Goal: Navigation & Orientation: Find specific page/section

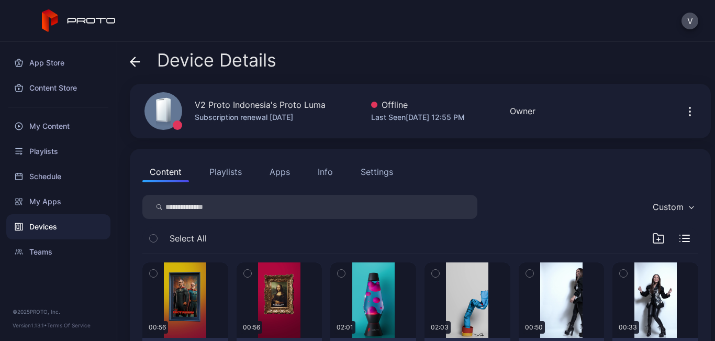
scroll to position [52, 0]
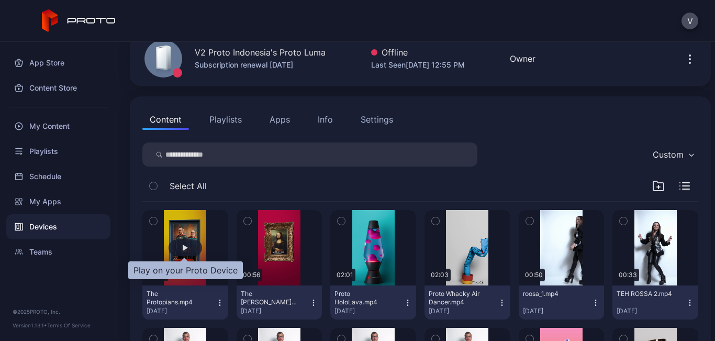
click at [188, 245] on div "button" at bounding box center [184, 247] width 33 height 17
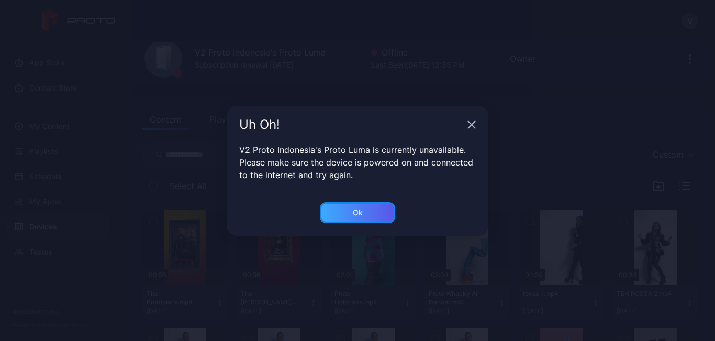
click at [362, 218] on div "Ok" at bounding box center [357, 212] width 75 height 21
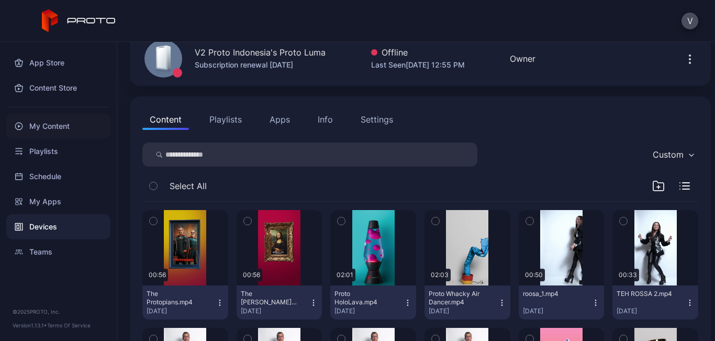
click at [46, 130] on div "My Content" at bounding box center [58, 126] width 104 height 25
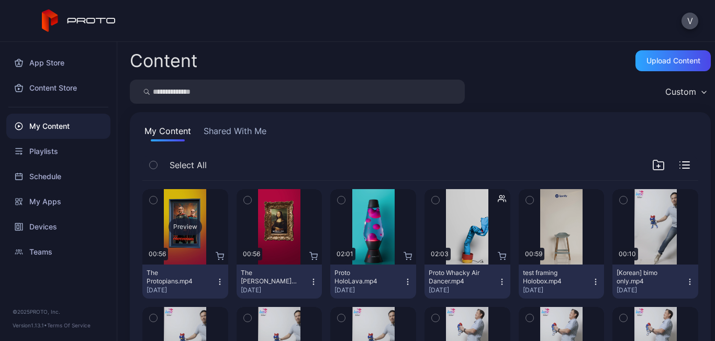
click at [190, 229] on div "Preview" at bounding box center [184, 226] width 33 height 17
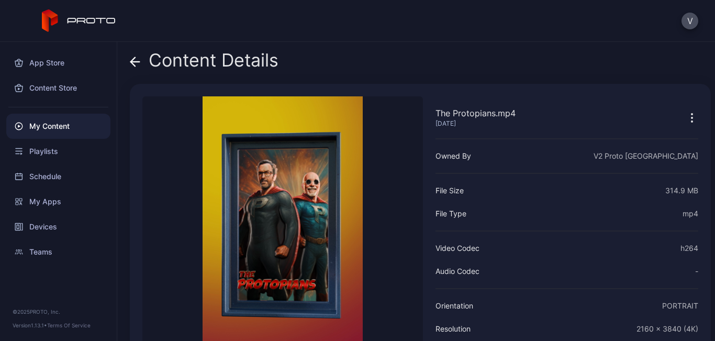
scroll to position [52, 0]
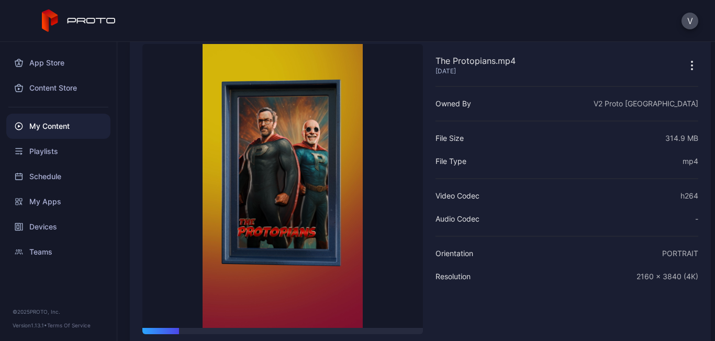
click at [685, 70] on icon "button" at bounding box center [691, 65] width 13 height 13
click at [573, 266] on div "The Protopians.mp4 [DATE] Owned By V2 Proto [GEOGRAPHIC_DATA] File Size 314.9 M…" at bounding box center [566, 201] width 263 height 315
click at [75, 221] on div "Devices" at bounding box center [58, 226] width 104 height 25
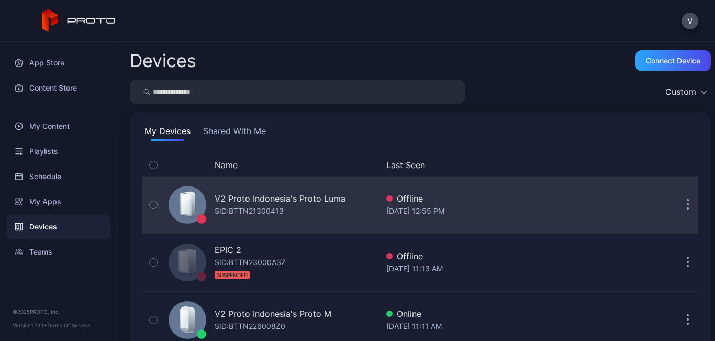
click at [292, 195] on div "V2 Proto Indonesia's Proto Luma" at bounding box center [280, 198] width 131 height 13
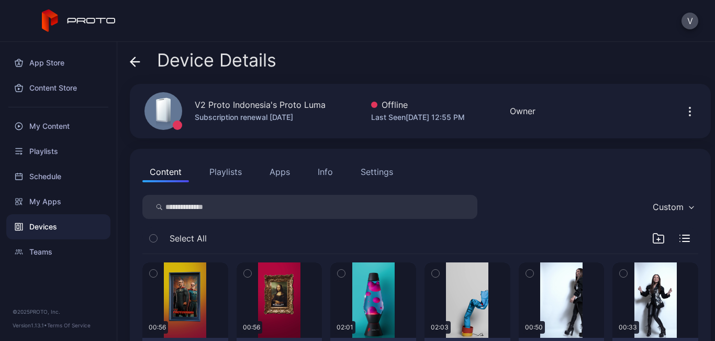
click at [683, 114] on icon "button" at bounding box center [689, 111] width 13 height 13
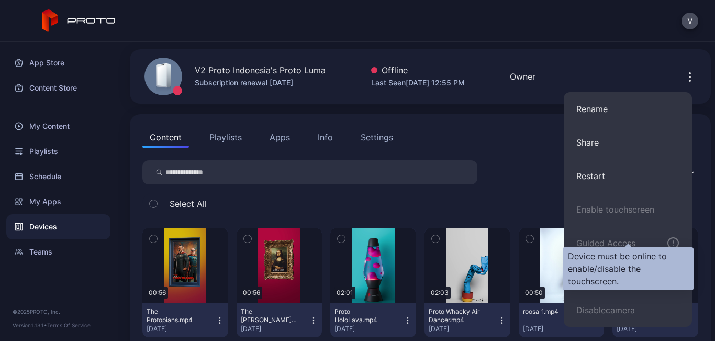
scroll to position [52, 0]
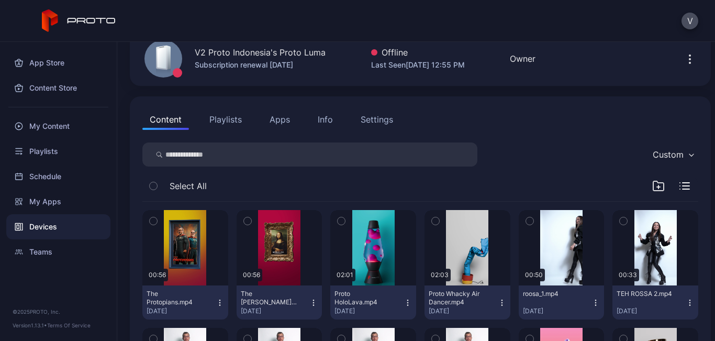
click at [581, 53] on div at bounding box center [628, 58] width 94 height 21
